Goal: Book appointment/travel/reservation

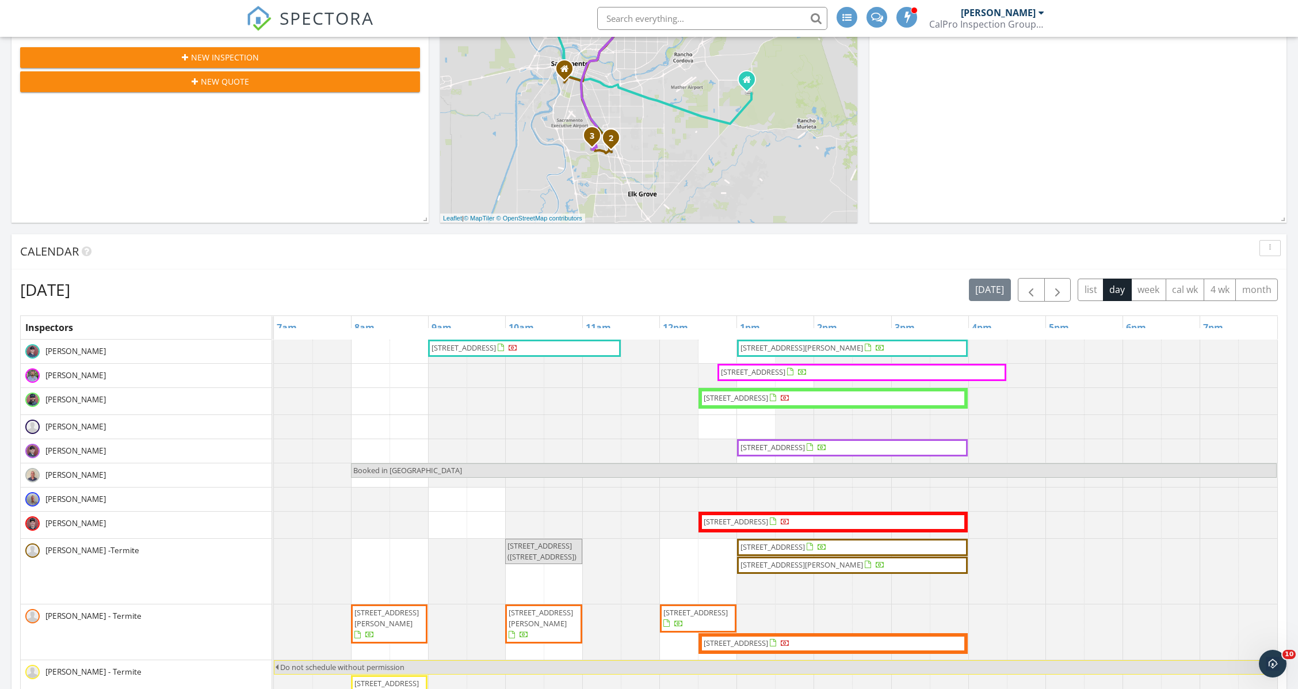
scroll to position [498, 0]
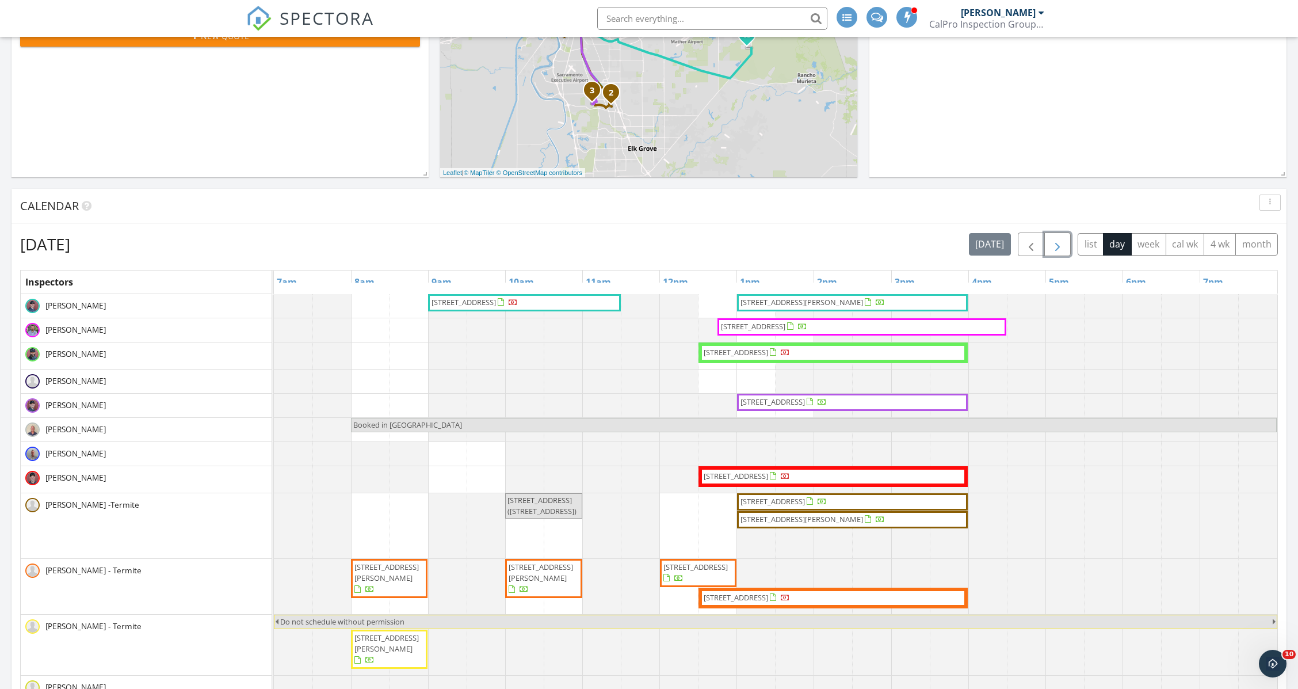
click at [1057, 238] on span "button" at bounding box center [1058, 245] width 14 height 14
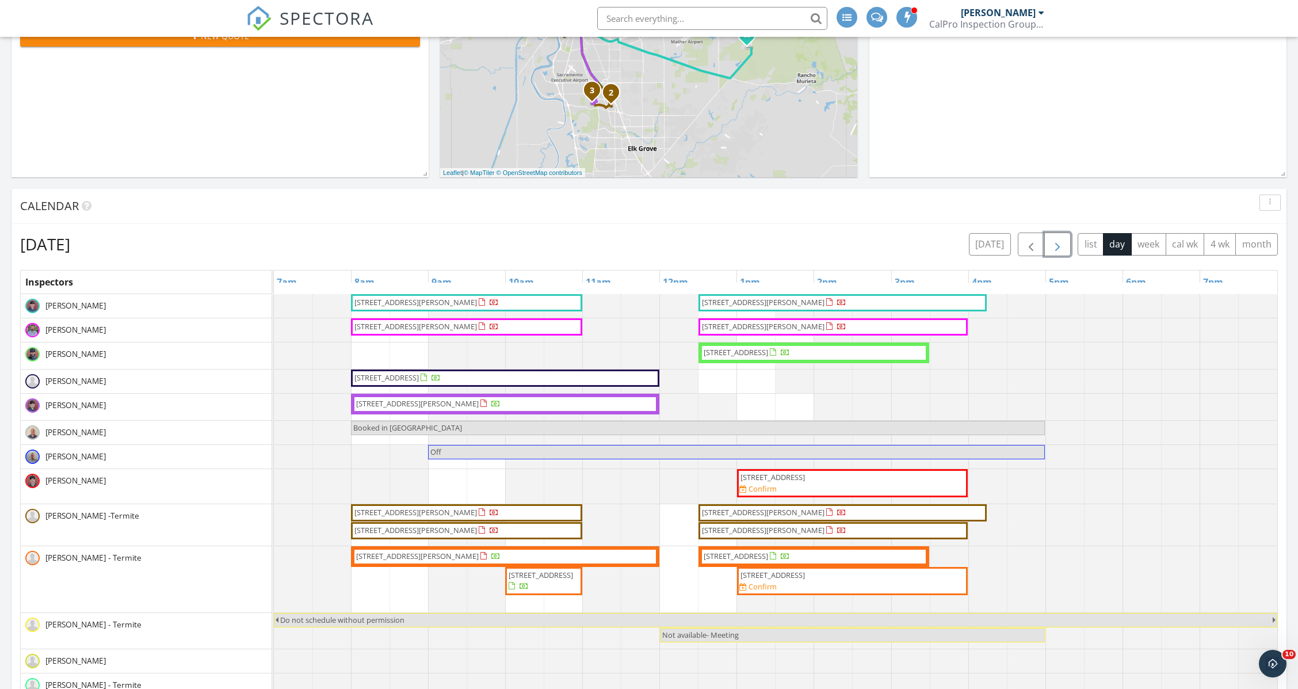
click at [740, 349] on span "19007 Chickadee Ct, Penn Valley 95946" at bounding box center [736, 352] width 64 height 10
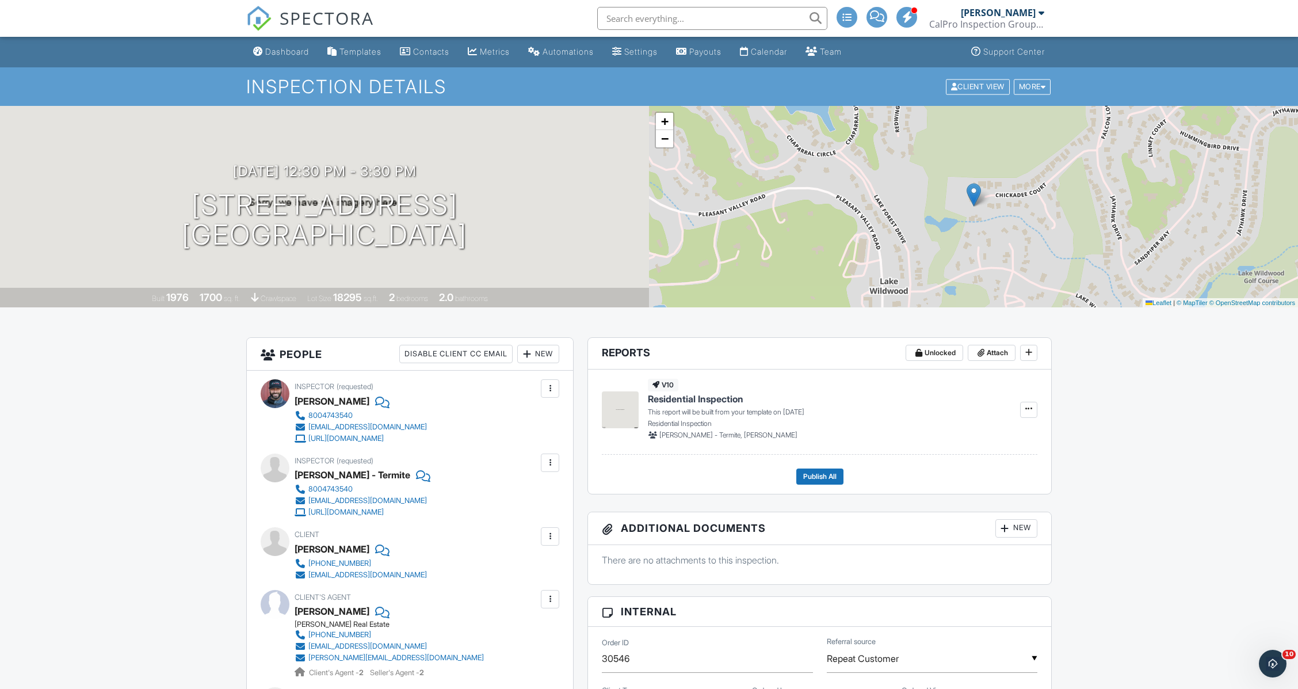
drag, startPoint x: 1308, startPoint y: 170, endPoint x: 1241, endPoint y: 97, distance: 99.0
click at [275, 45] on link "Dashboard" at bounding box center [281, 51] width 65 height 21
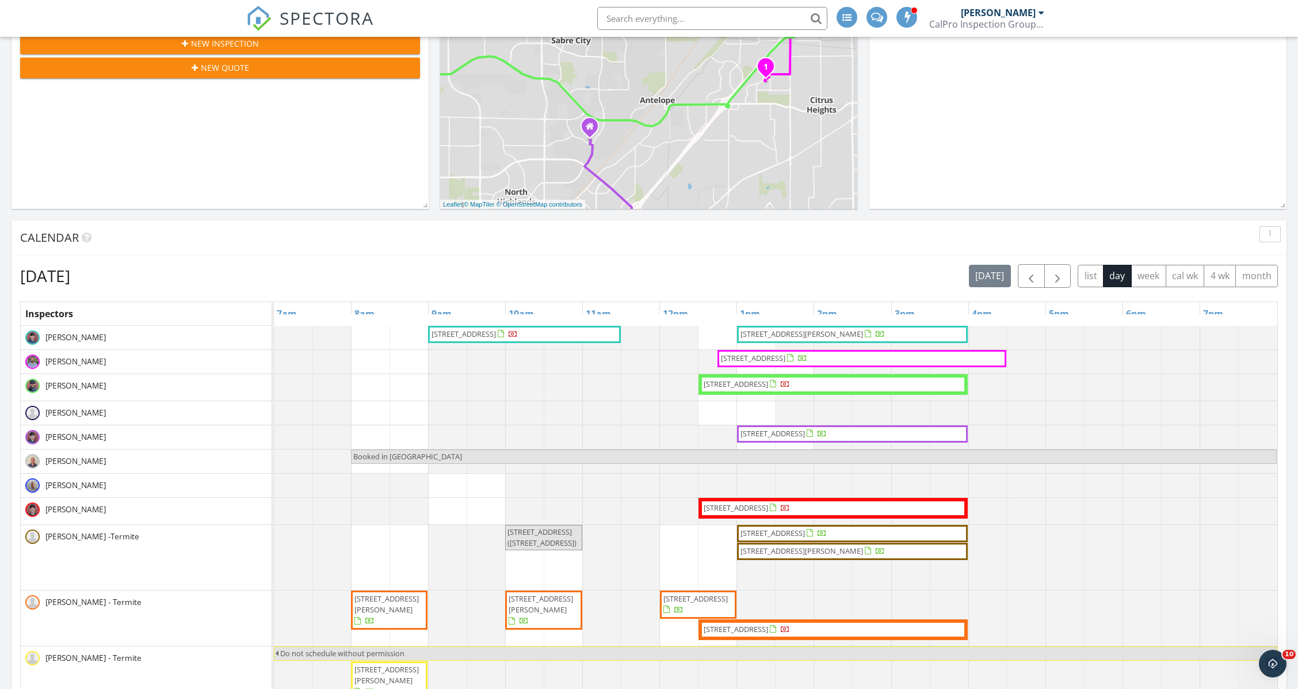
scroll to position [417, 0]
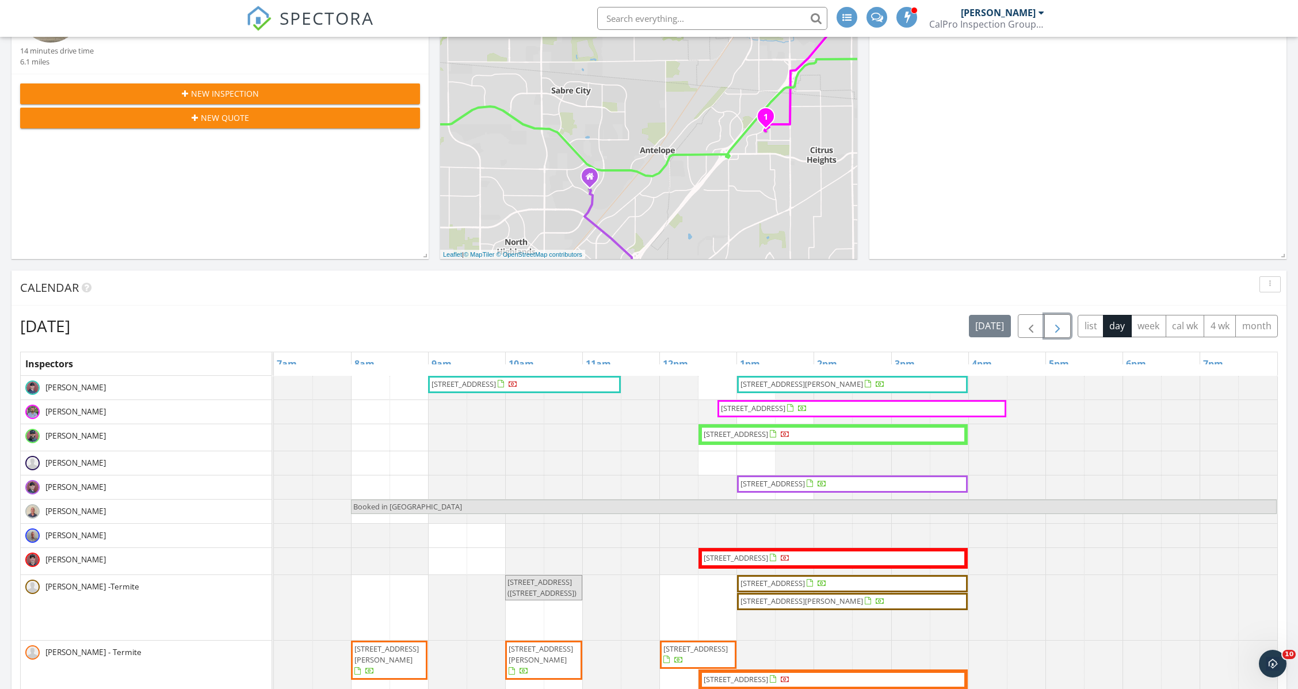
click at [1059, 326] on span "button" at bounding box center [1058, 326] width 14 height 14
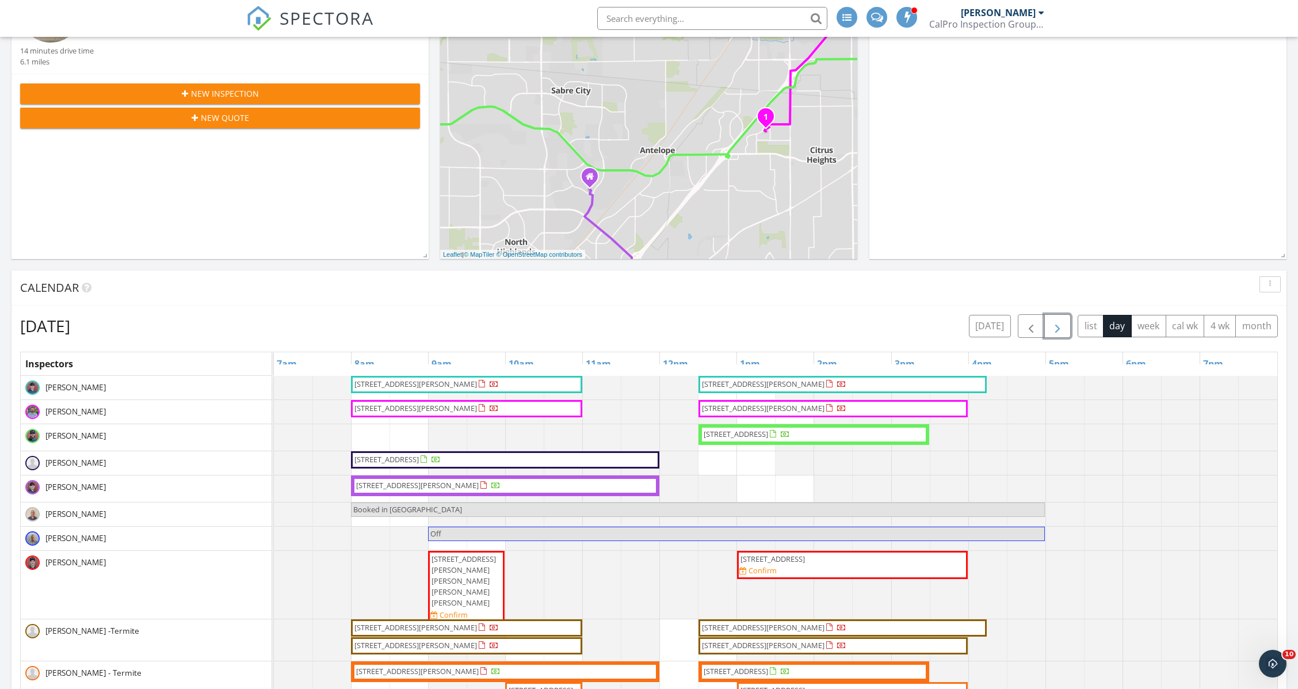
click at [469, 574] on span "6341 David Ave 6341 David Ave, Loomis, CA 95650, Loomis 95650" at bounding box center [466, 580] width 72 height 55
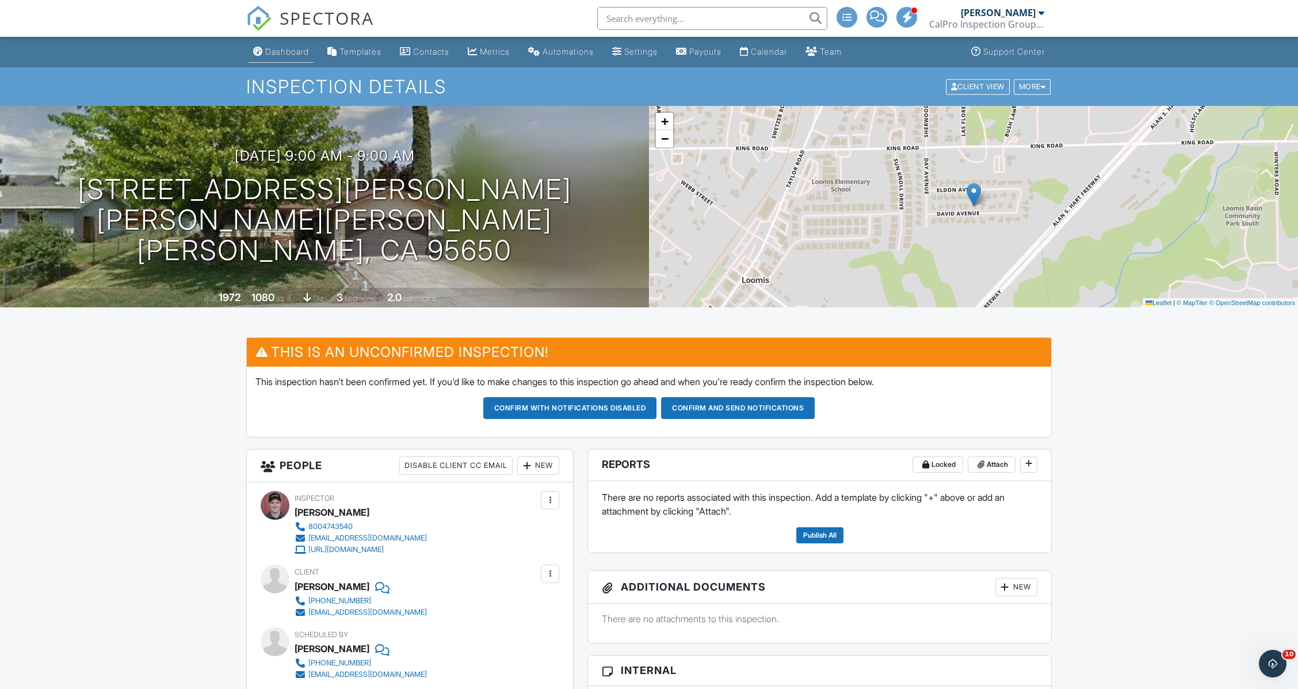
click at [273, 48] on div "Dashboard" at bounding box center [287, 52] width 44 height 10
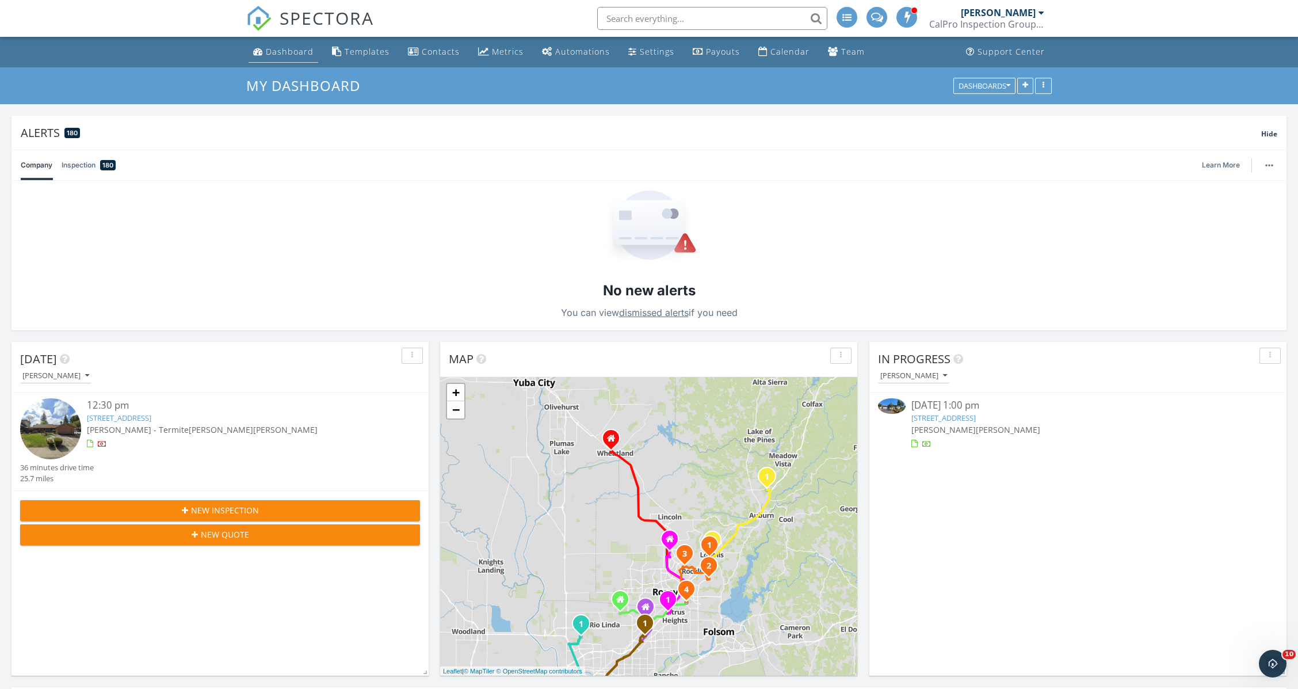
click at [281, 52] on div "Dashboard" at bounding box center [290, 51] width 48 height 11
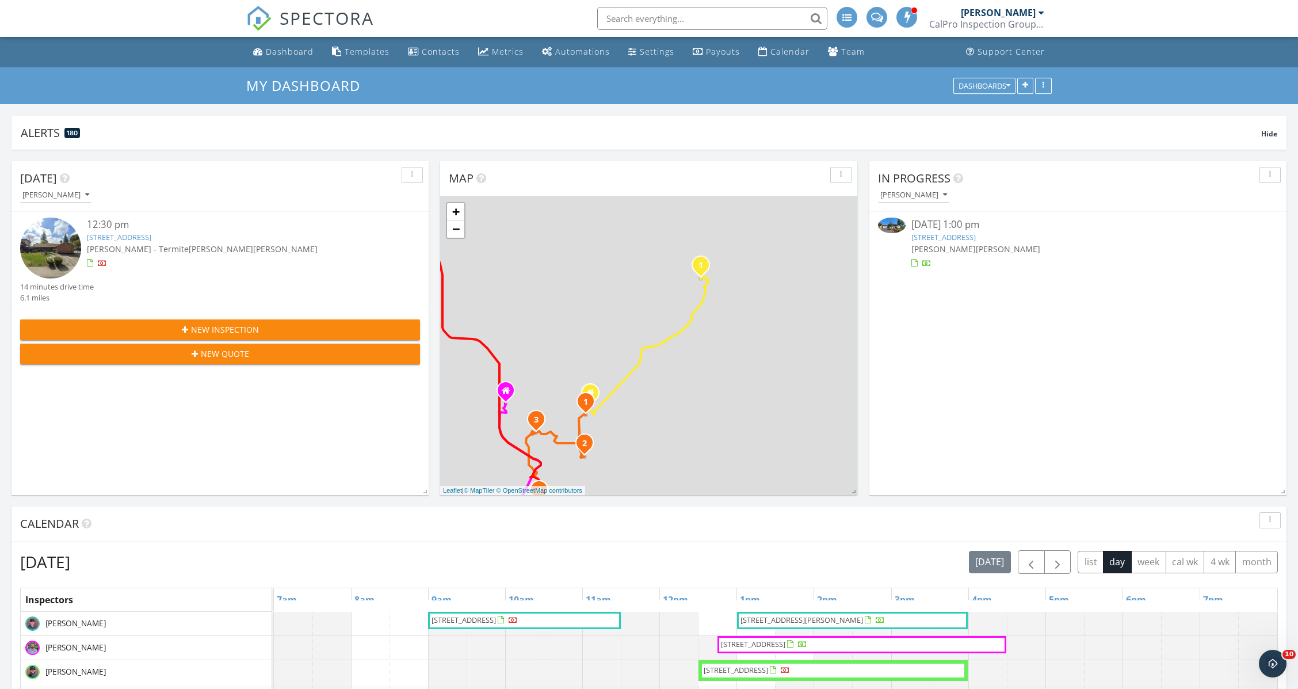
scroll to position [1070, 1321]
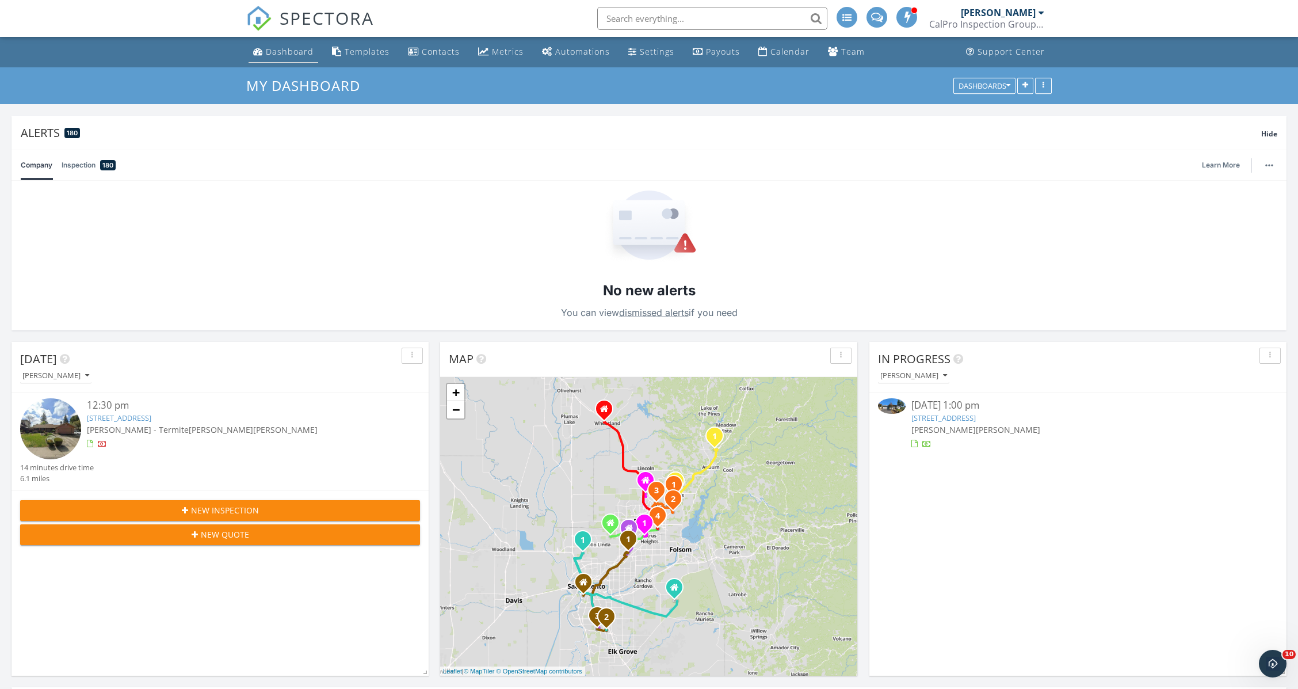
click at [281, 54] on div "Dashboard" at bounding box center [290, 51] width 48 height 11
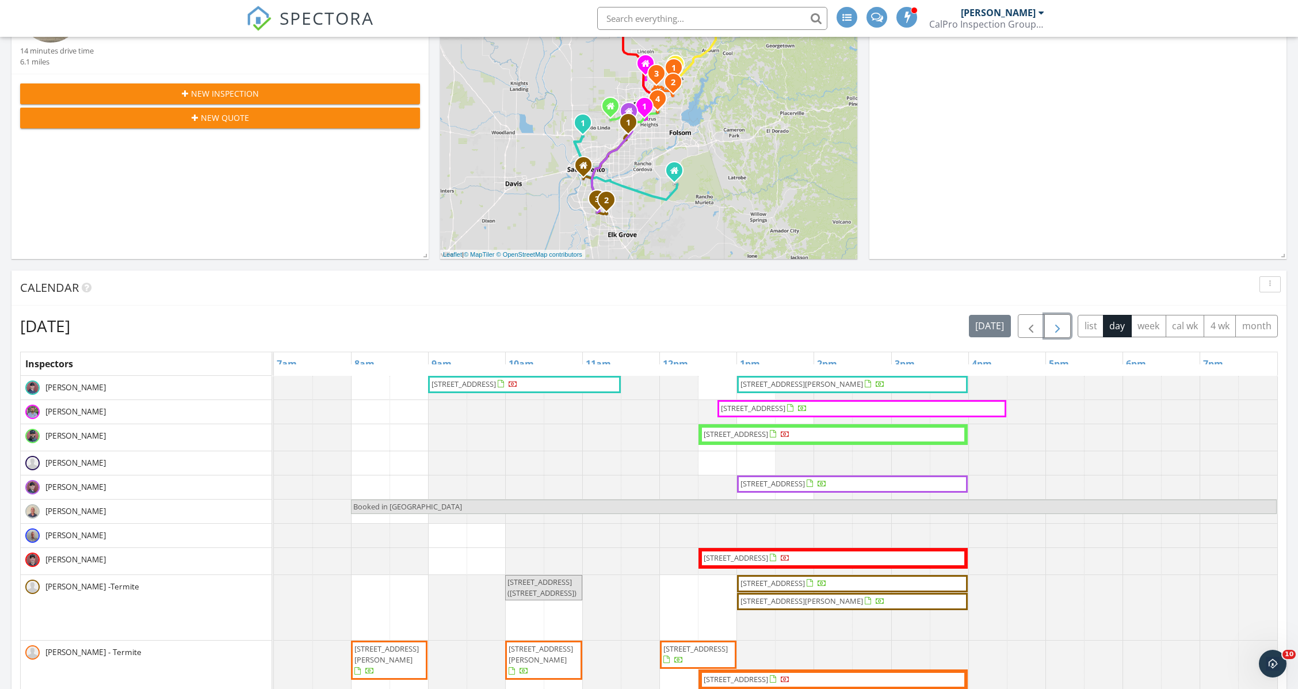
click at [1055, 333] on span "button" at bounding box center [1058, 326] width 14 height 14
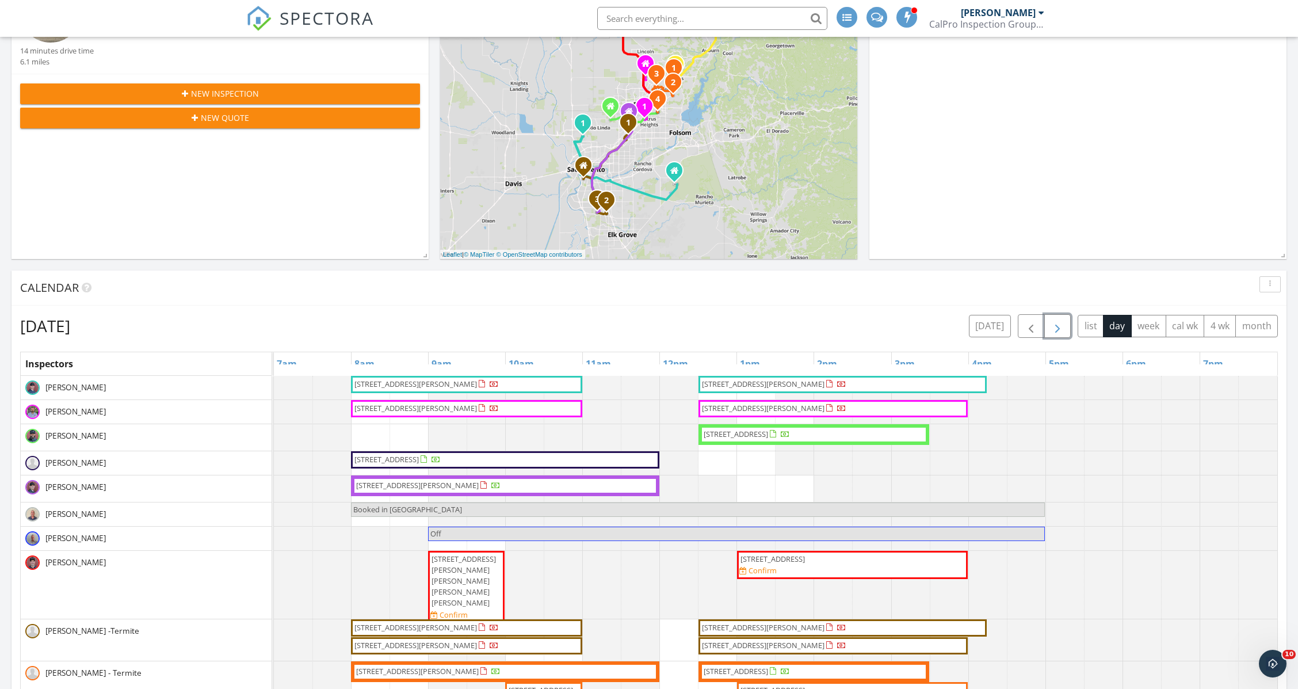
click at [742, 380] on span "28 Jackson St, Woodland 95695" at bounding box center [763, 384] width 123 height 10
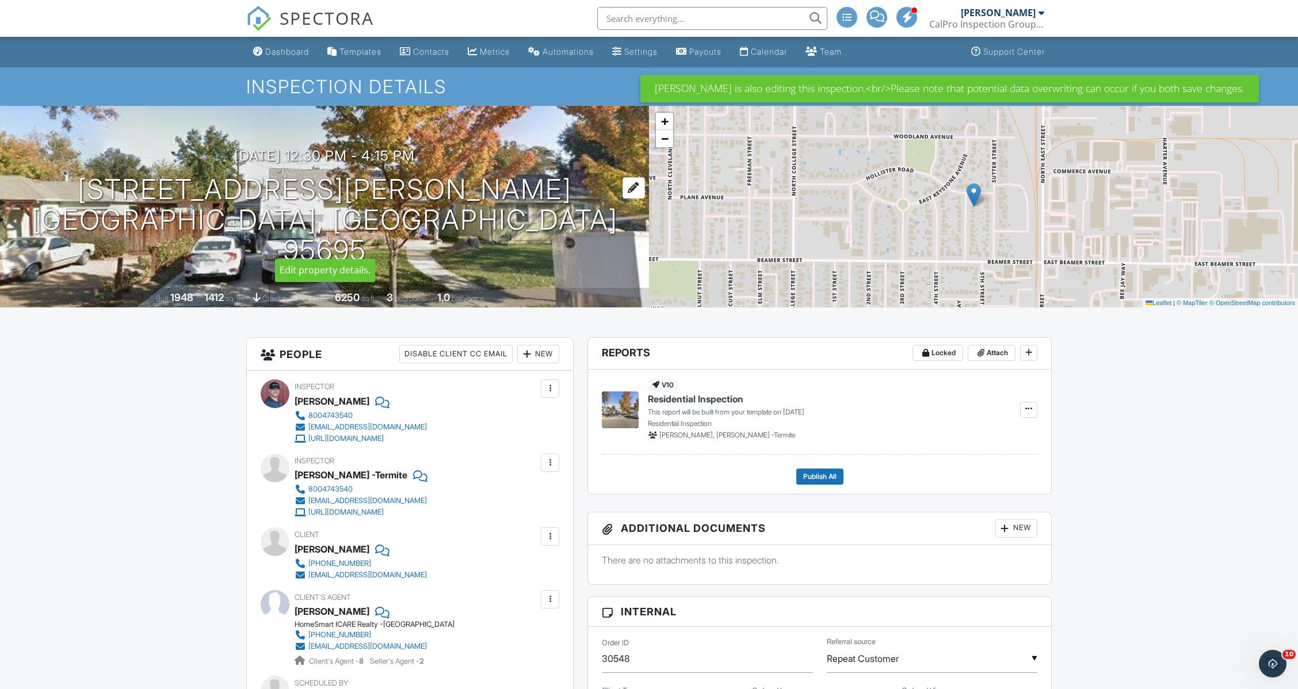
click at [623, 198] on div at bounding box center [634, 187] width 22 height 21
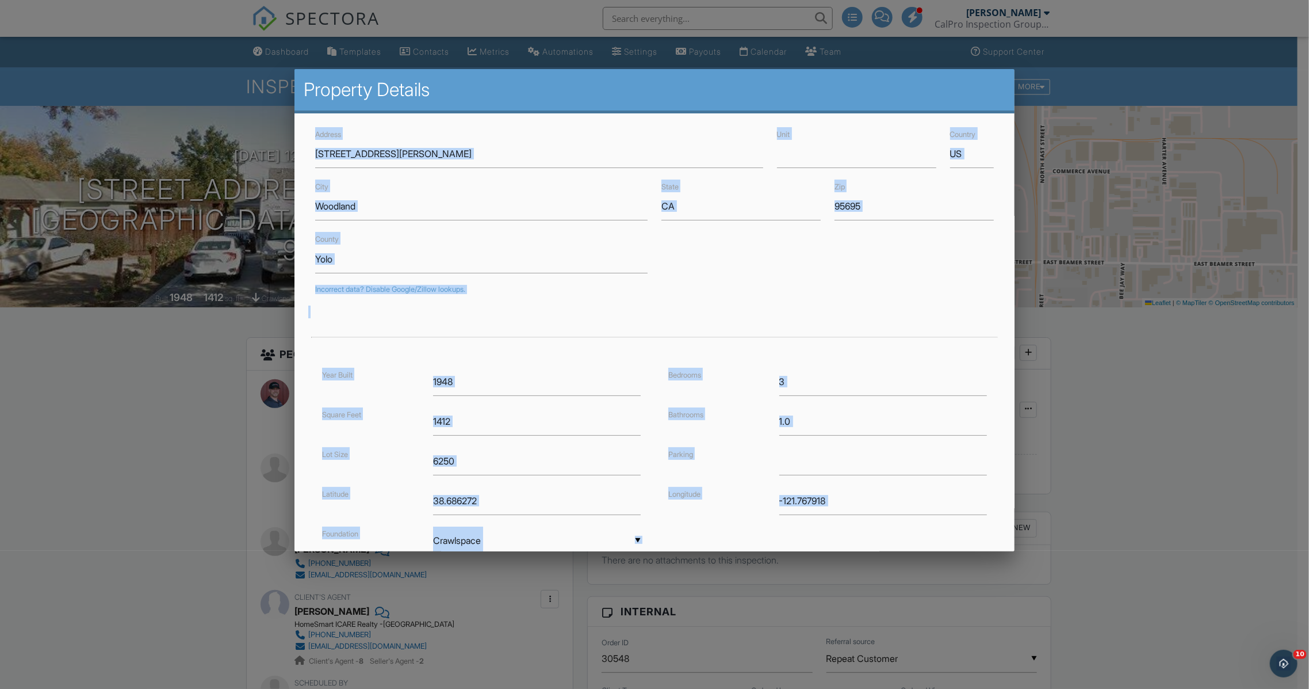
drag, startPoint x: 147, startPoint y: 406, endPoint x: 815, endPoint y: 123, distance: 725.7
click at [1178, 325] on div at bounding box center [654, 372] width 1309 height 861
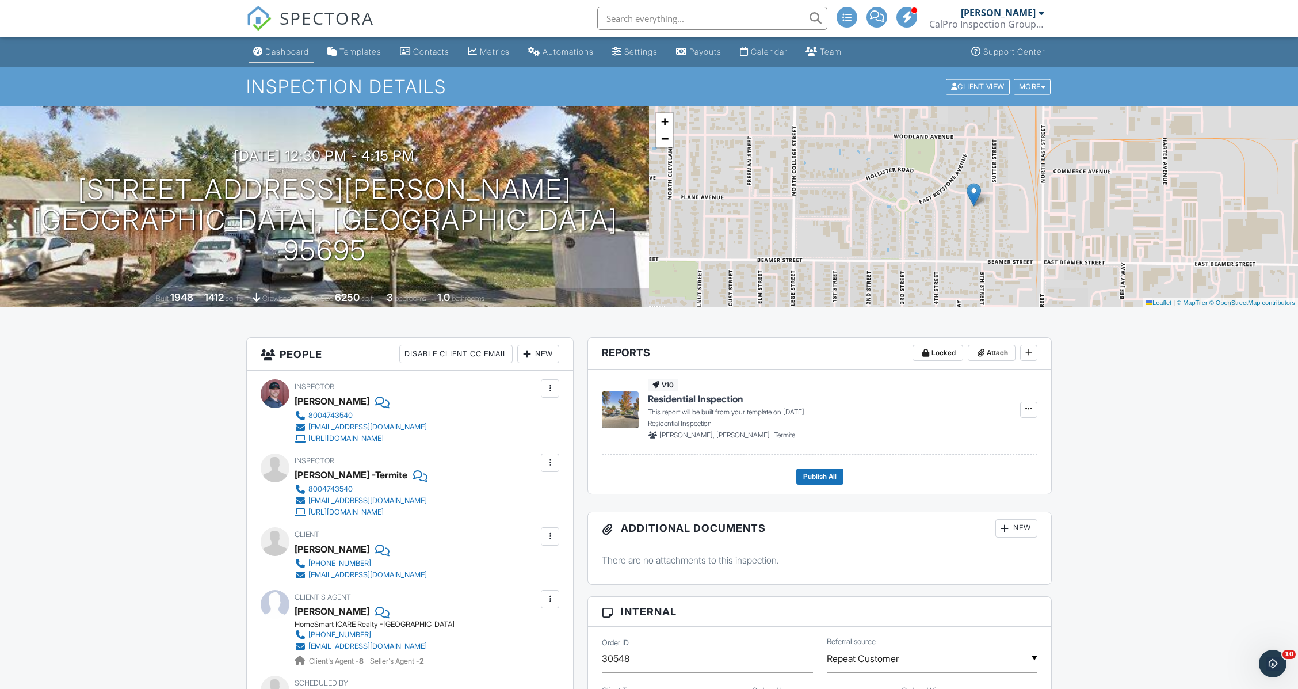
click at [270, 49] on div "Dashboard" at bounding box center [287, 52] width 44 height 10
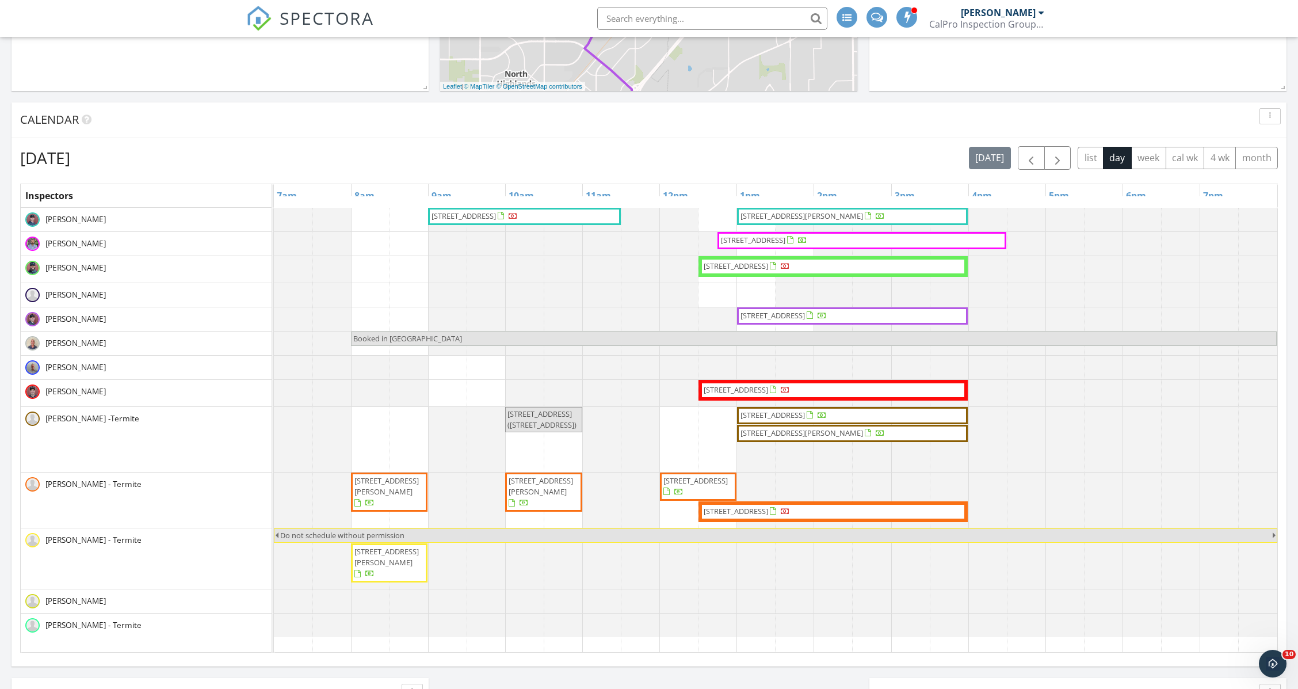
scroll to position [488, 0]
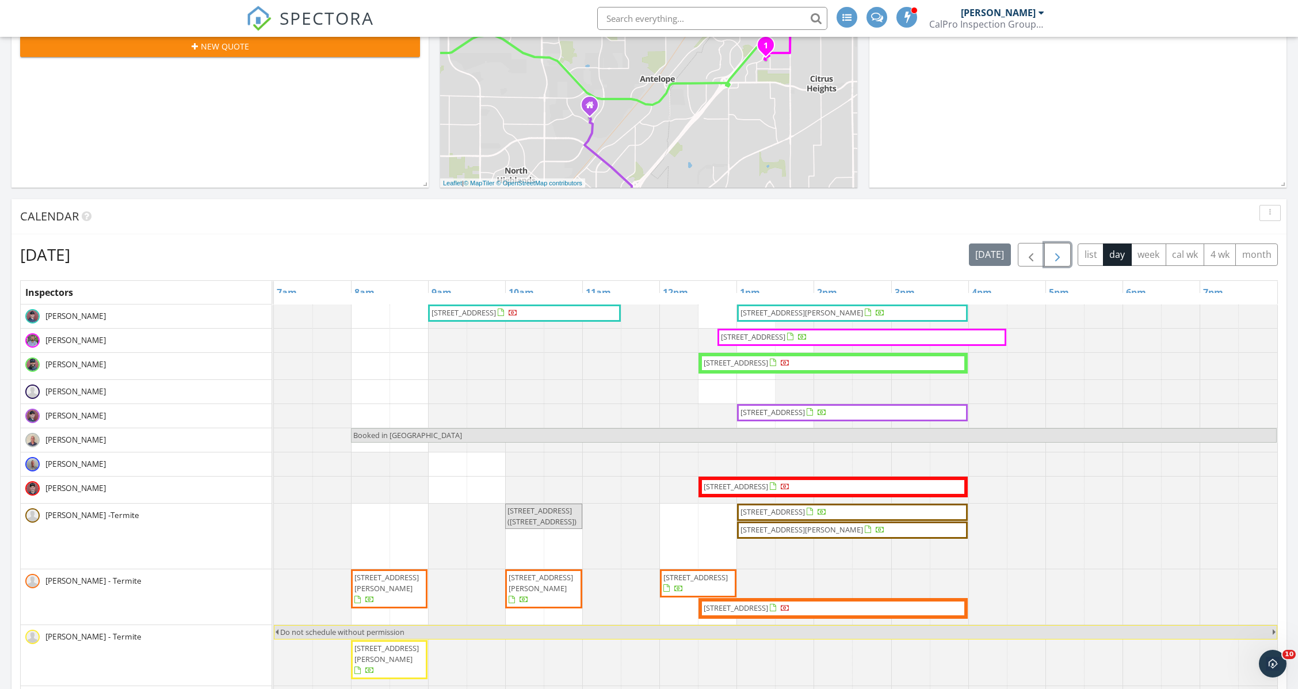
click at [1063, 243] on button "button" at bounding box center [1057, 255] width 27 height 24
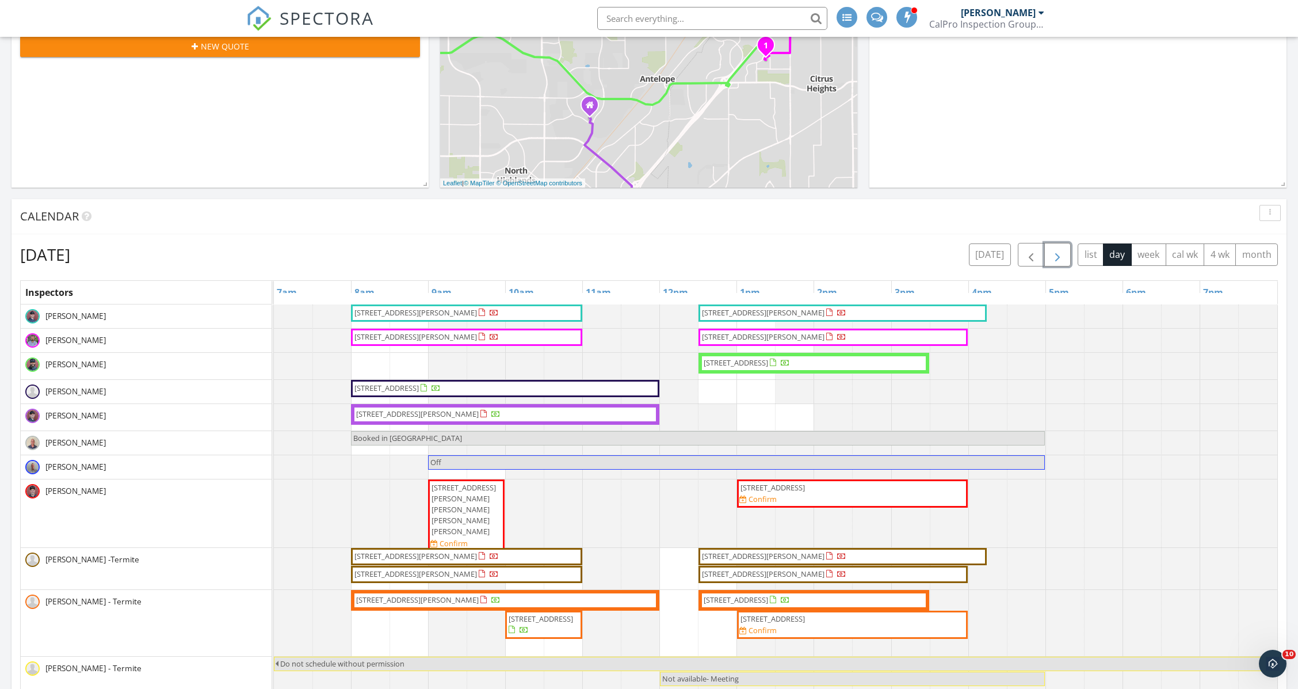
click at [1055, 257] on span "button" at bounding box center [1058, 255] width 14 height 14
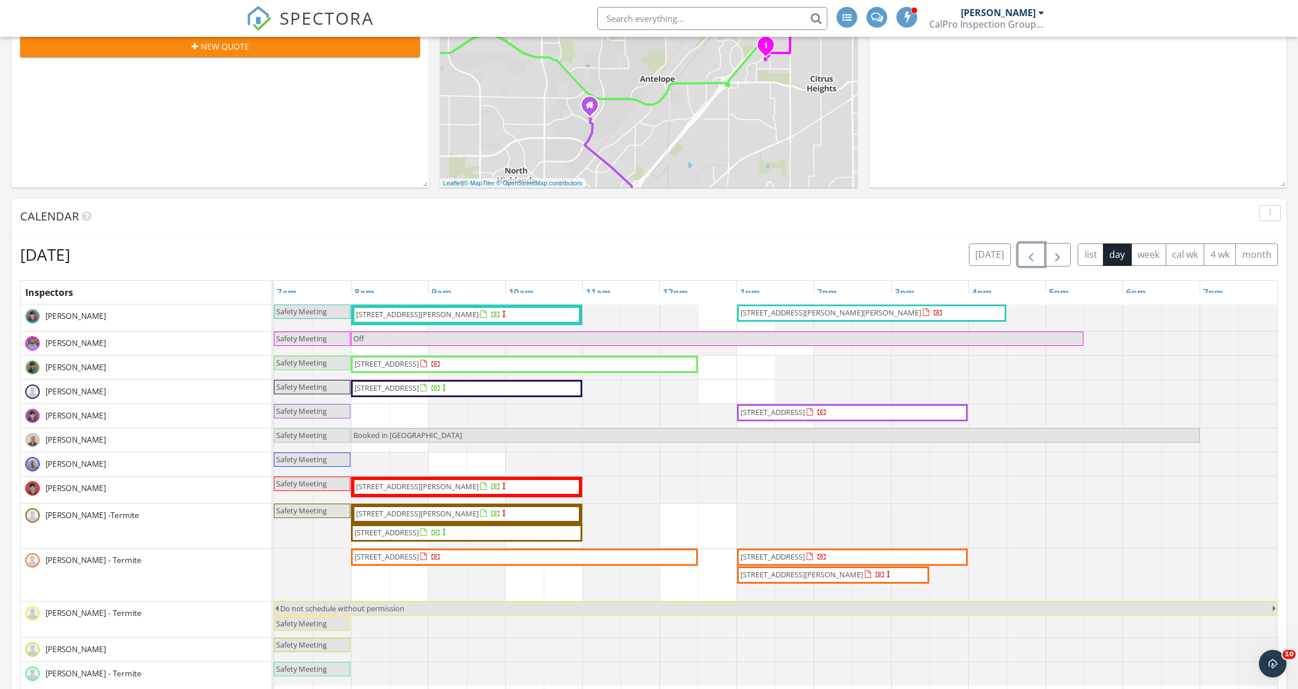
click at [1022, 251] on button "button" at bounding box center [1031, 255] width 27 height 24
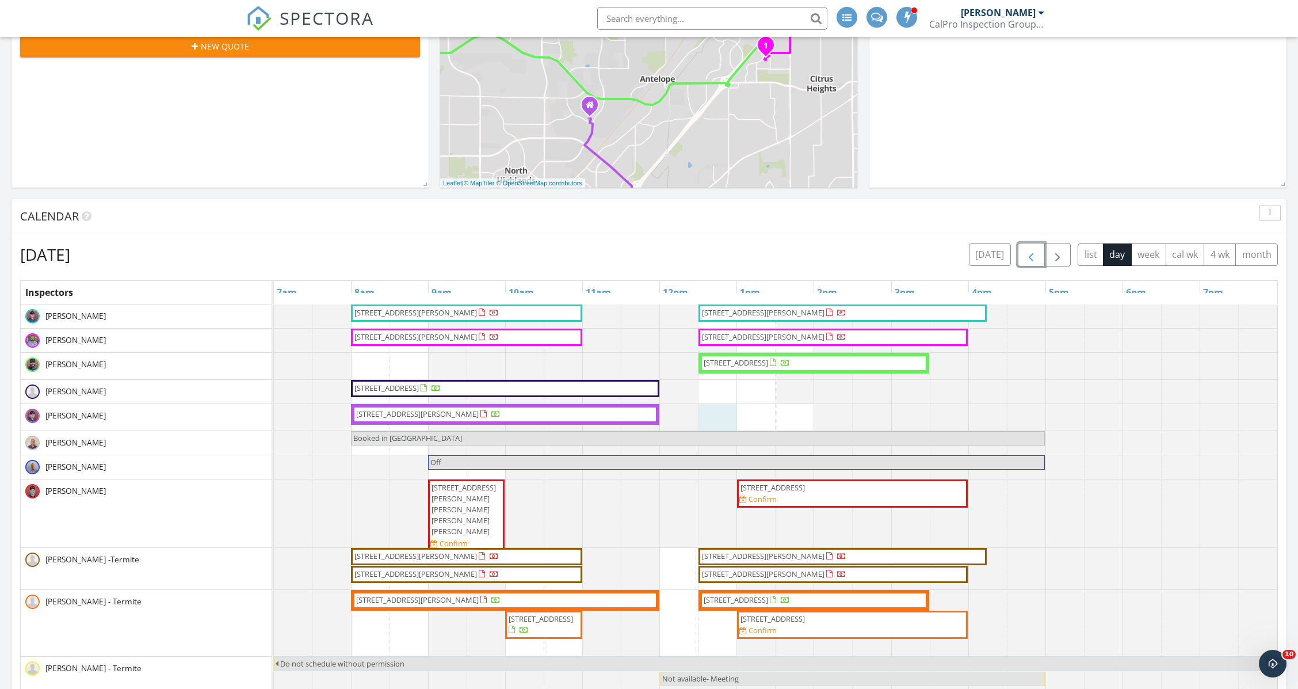
click at [274, 416] on div at bounding box center [274, 417] width 0 height 26
click at [717, 385] on link "Event" at bounding box center [716, 386] width 59 height 18
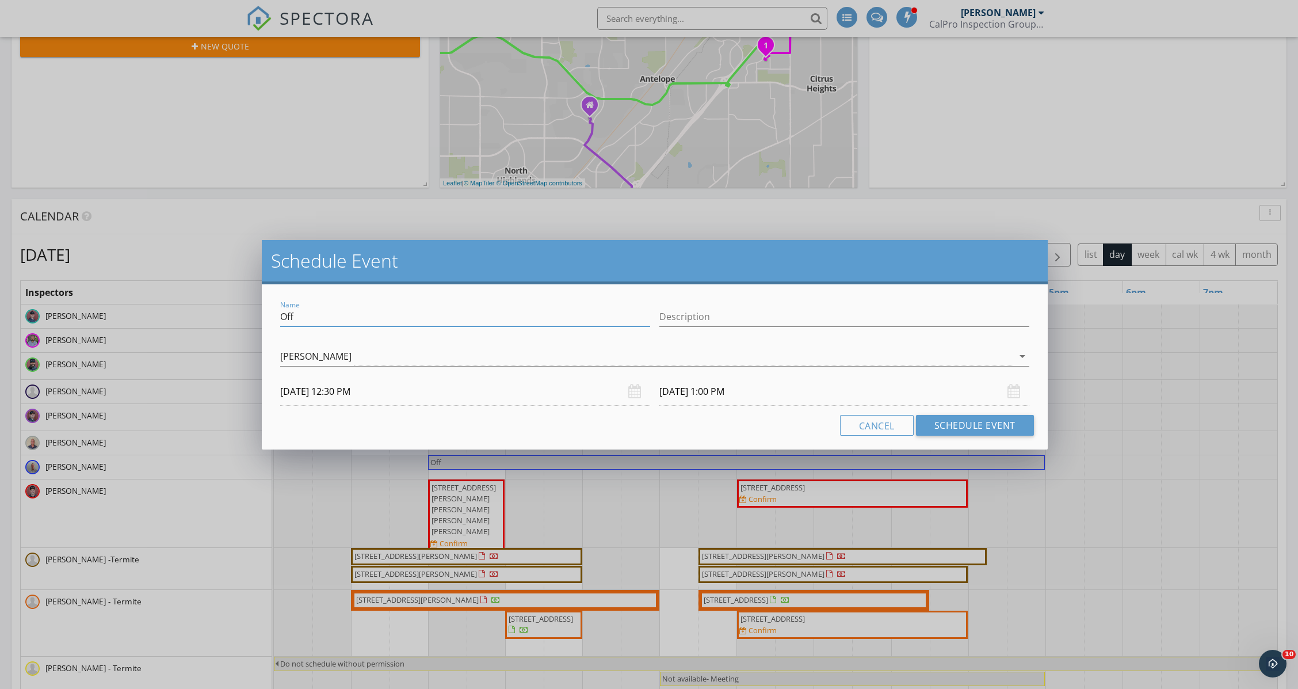
click at [307, 308] on input "Off" at bounding box center [465, 316] width 370 height 19
type input "O"
type input "block"
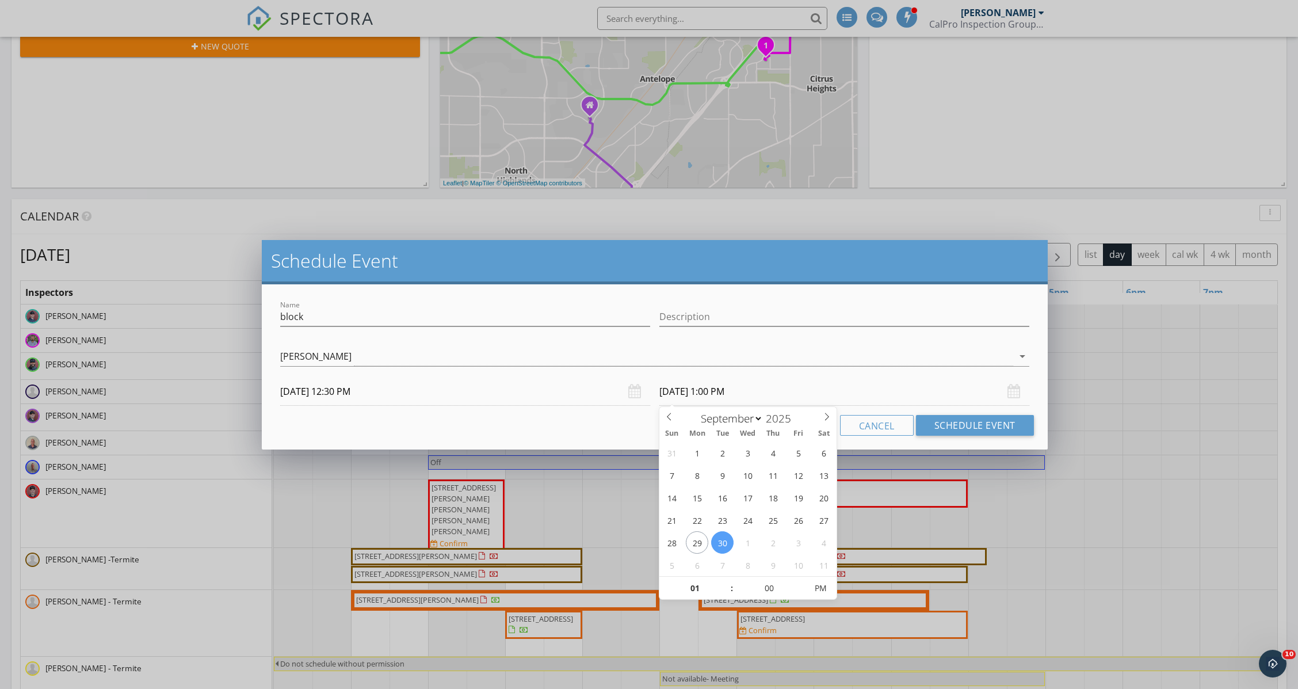
click at [800, 397] on input "09/30/2025 1:00 PM" at bounding box center [844, 391] width 370 height 28
type input "02"
type input "09/30/2025 2:00 PM"
click at [726, 581] on span at bounding box center [726, 582] width 8 height 12
type input "03"
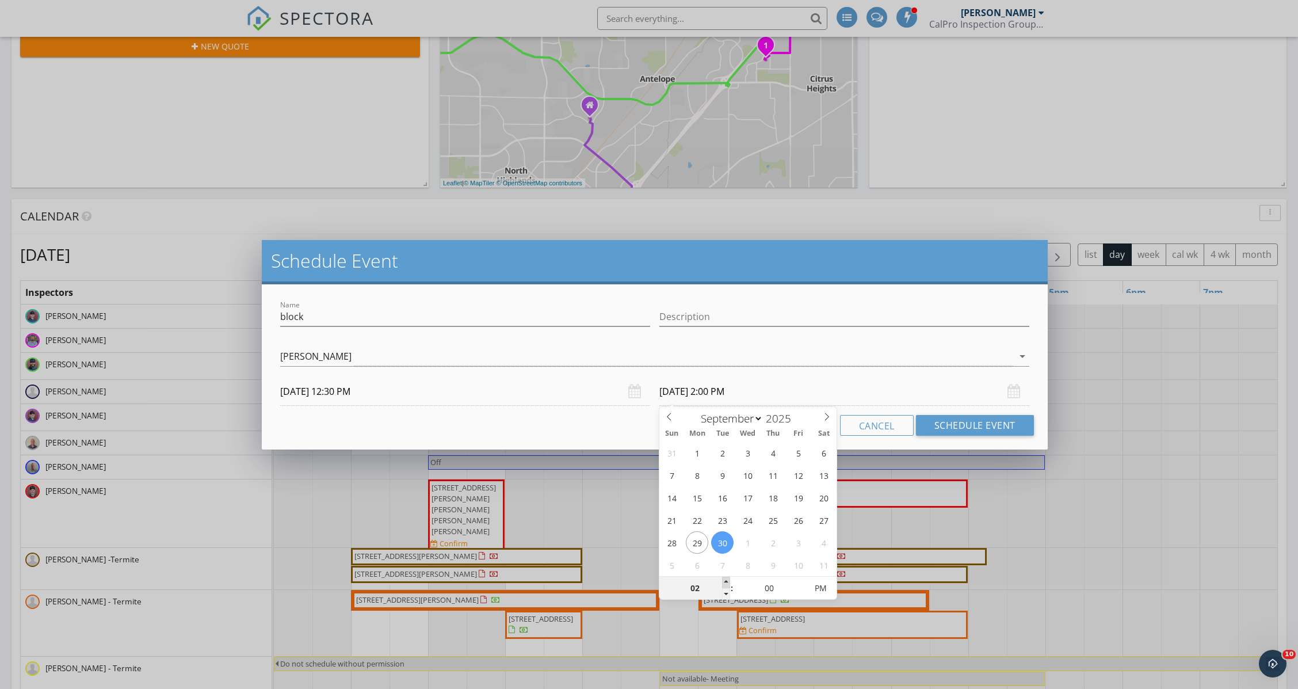
type input "09/30/2025 3:00 PM"
click at [726, 581] on span at bounding box center [726, 582] width 8 height 12
type input "04"
type input "09/30/2025 4:00 PM"
click at [726, 581] on span at bounding box center [726, 582] width 8 height 12
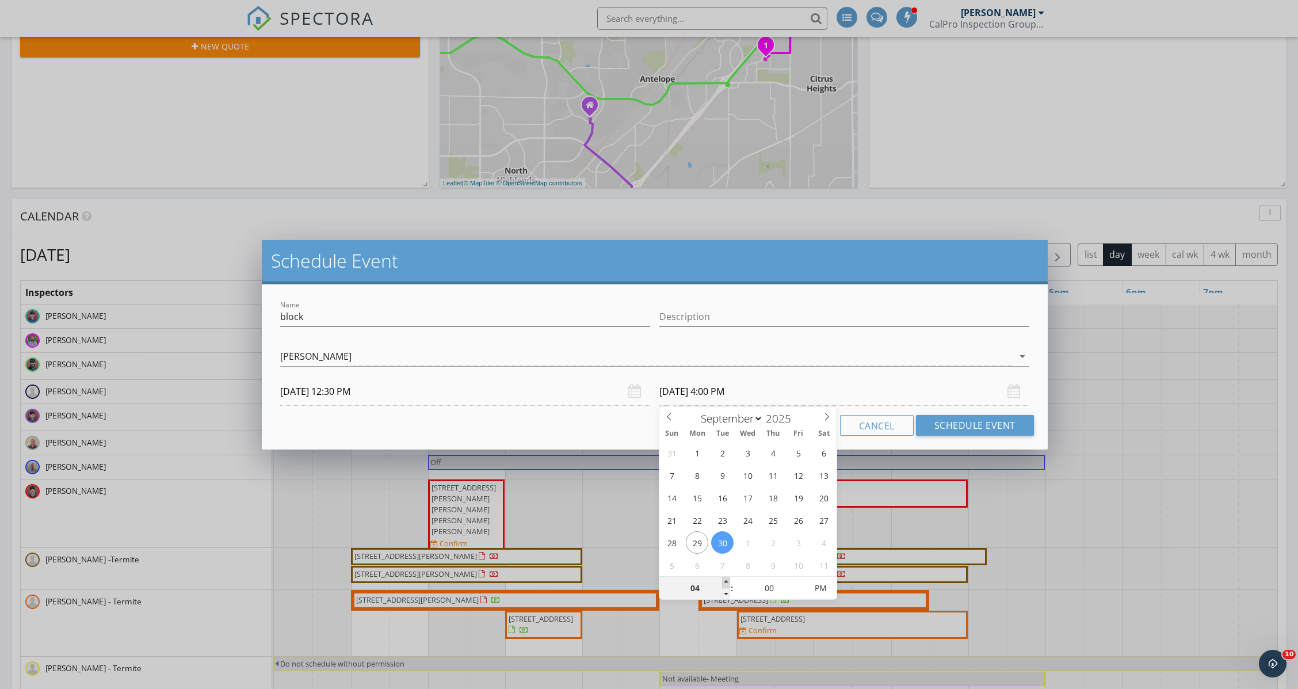
type input "05"
type input "09/30/2025 5:00 PM"
click at [726, 581] on span at bounding box center [726, 582] width 8 height 12
click at [958, 419] on button "Schedule Event" at bounding box center [975, 425] width 118 height 21
